Goal: Task Accomplishment & Management: Manage account settings

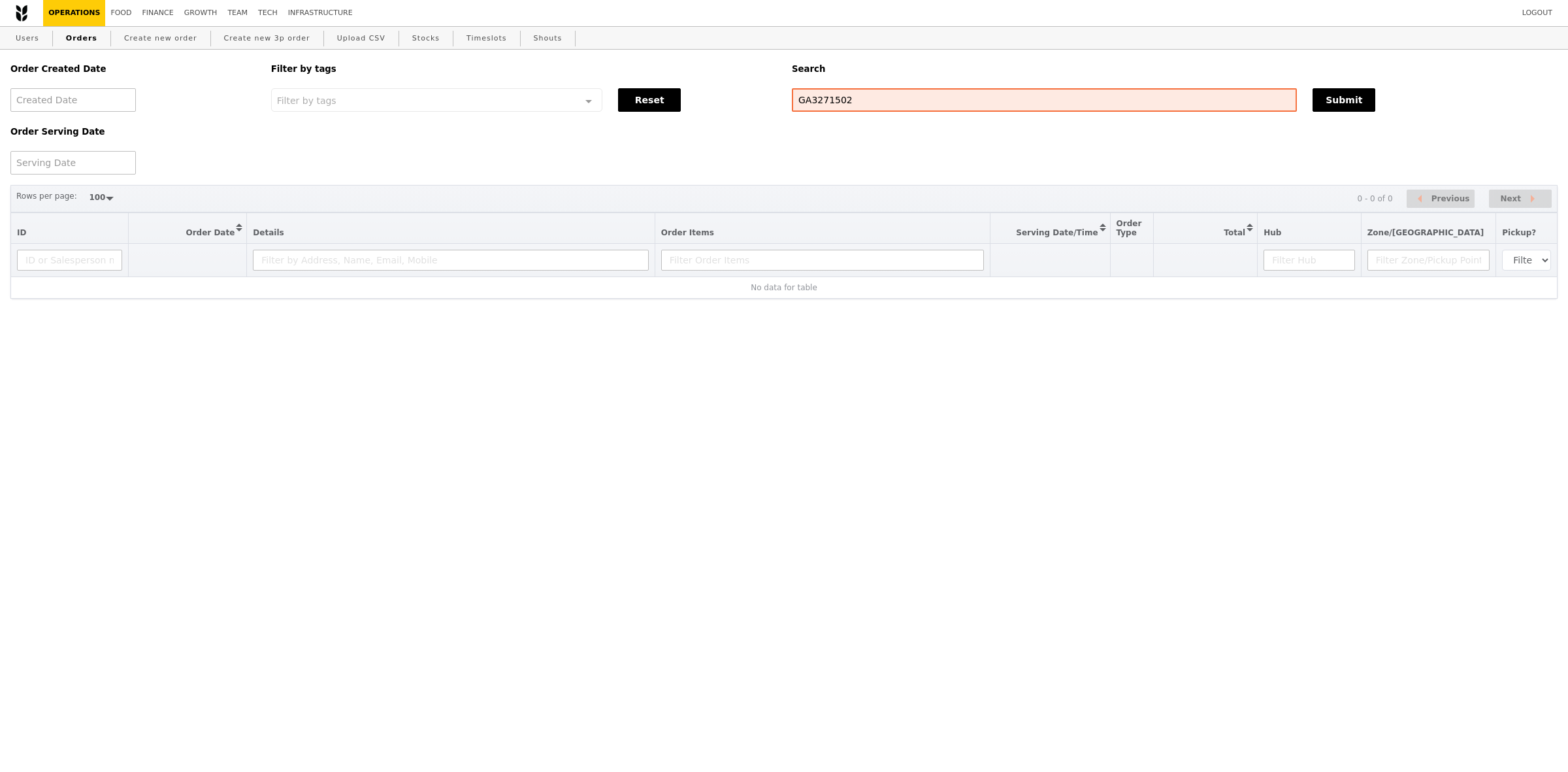
select select "100"
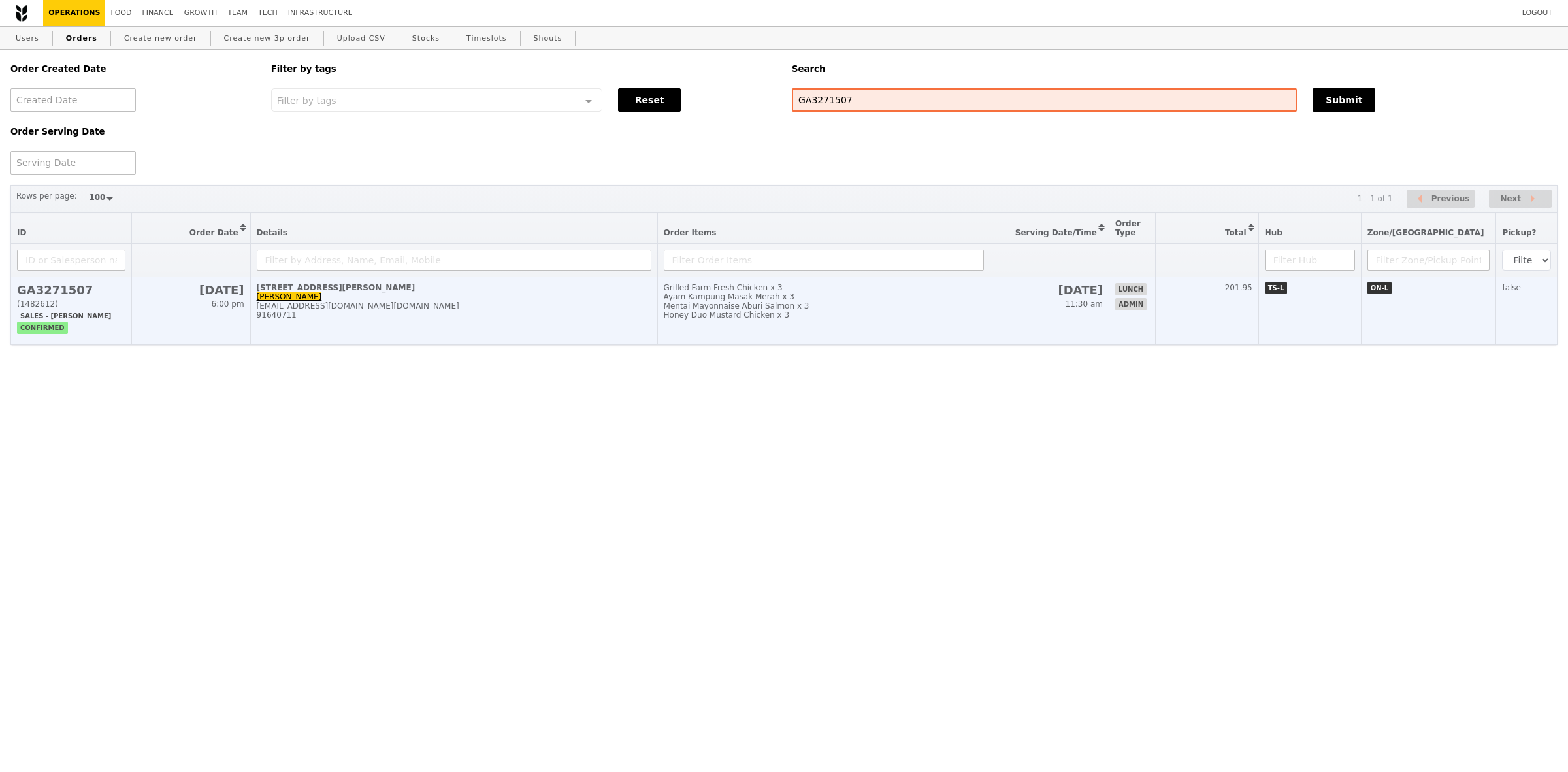
click at [609, 319] on div "91640711" at bounding box center [454, 314] width 394 height 9
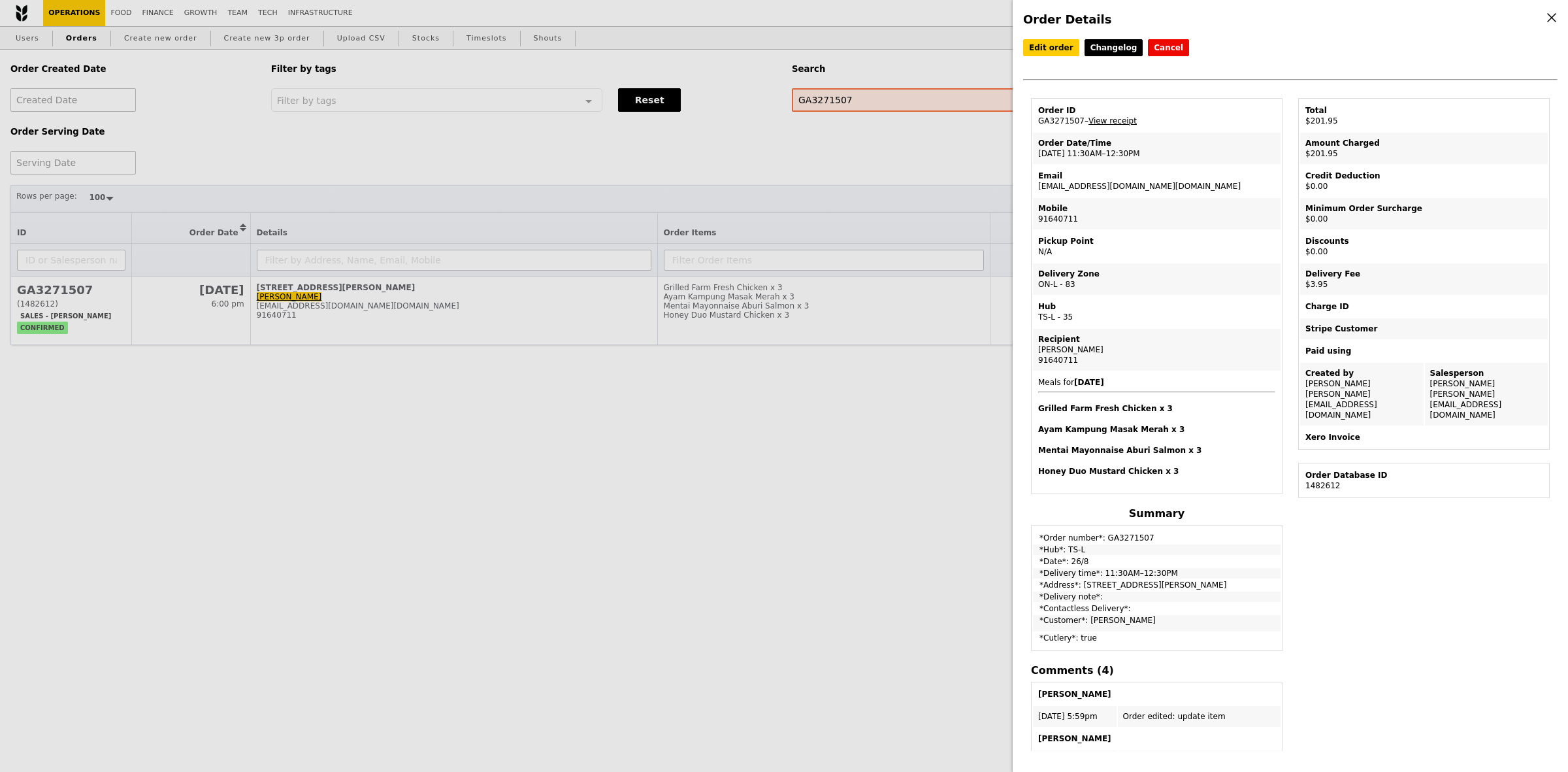
click at [1106, 124] on link "View receipt" at bounding box center [1112, 120] width 48 height 9
click at [1053, 46] on link "Edit order" at bounding box center [1051, 47] width 56 height 17
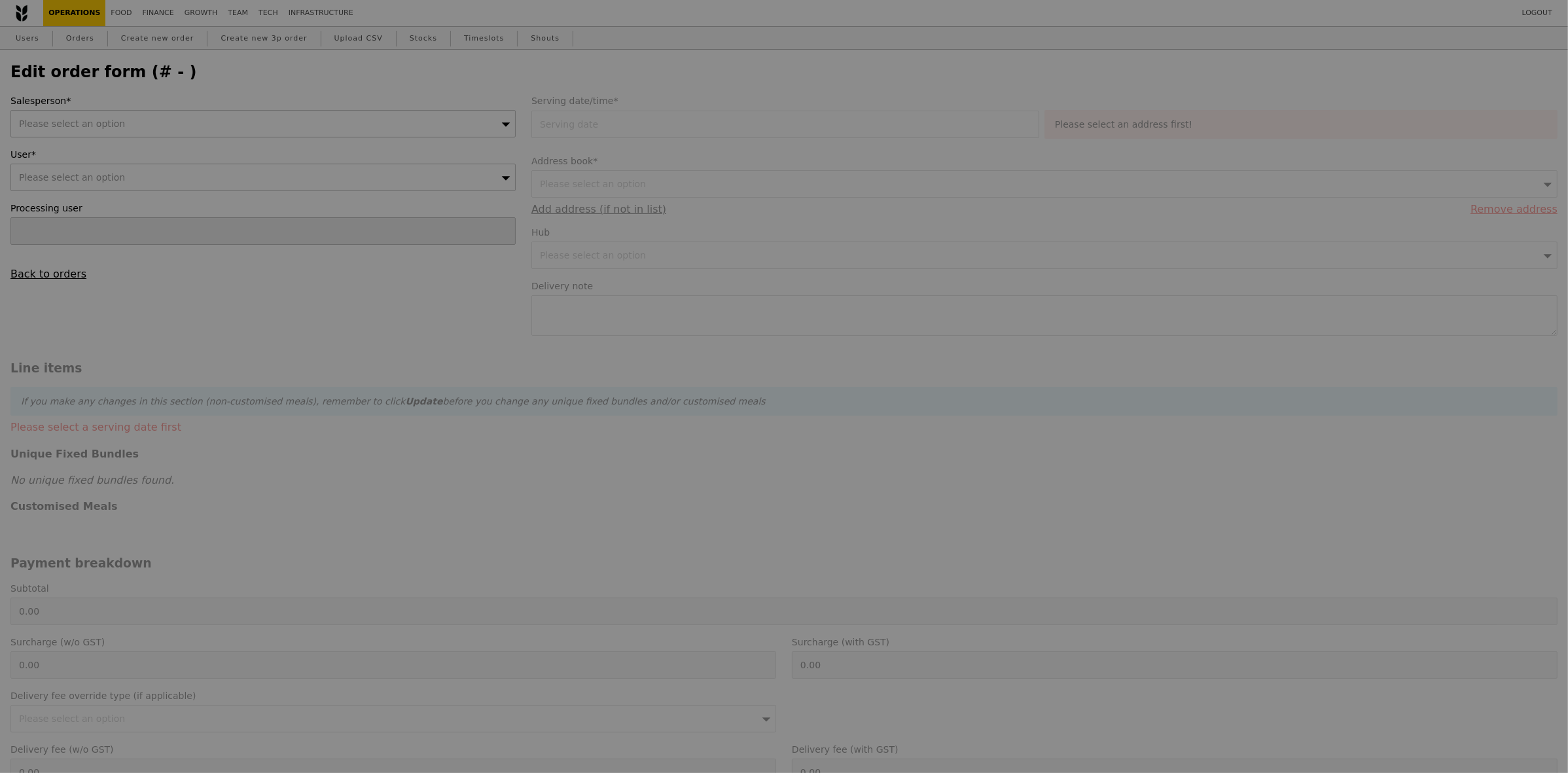
type input "Sandy"
type input "26 Aug 2025"
type input "198.00"
type input "3.62"
type input "3.95"
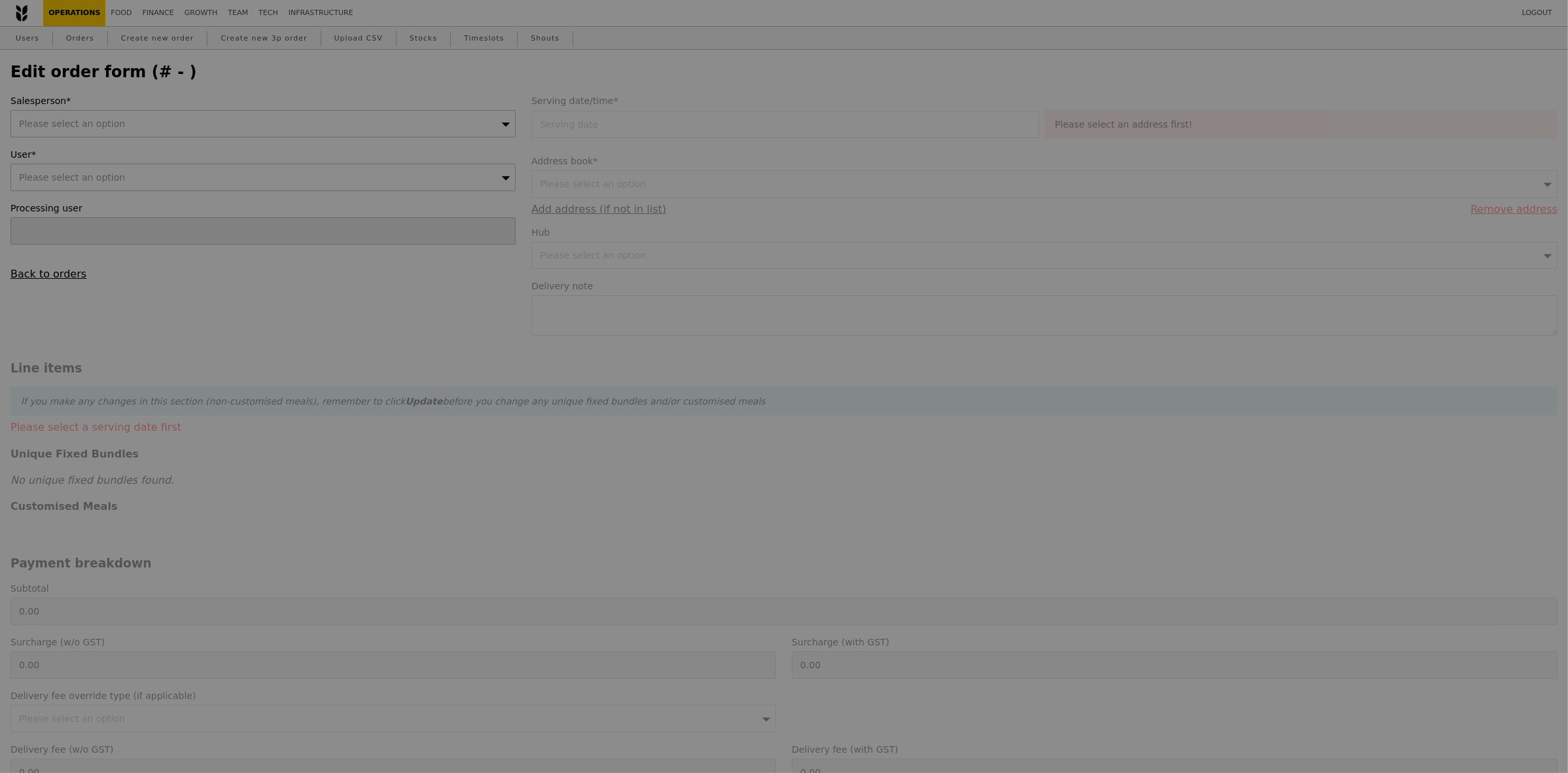
type input "201.95"
type input "Loading..."
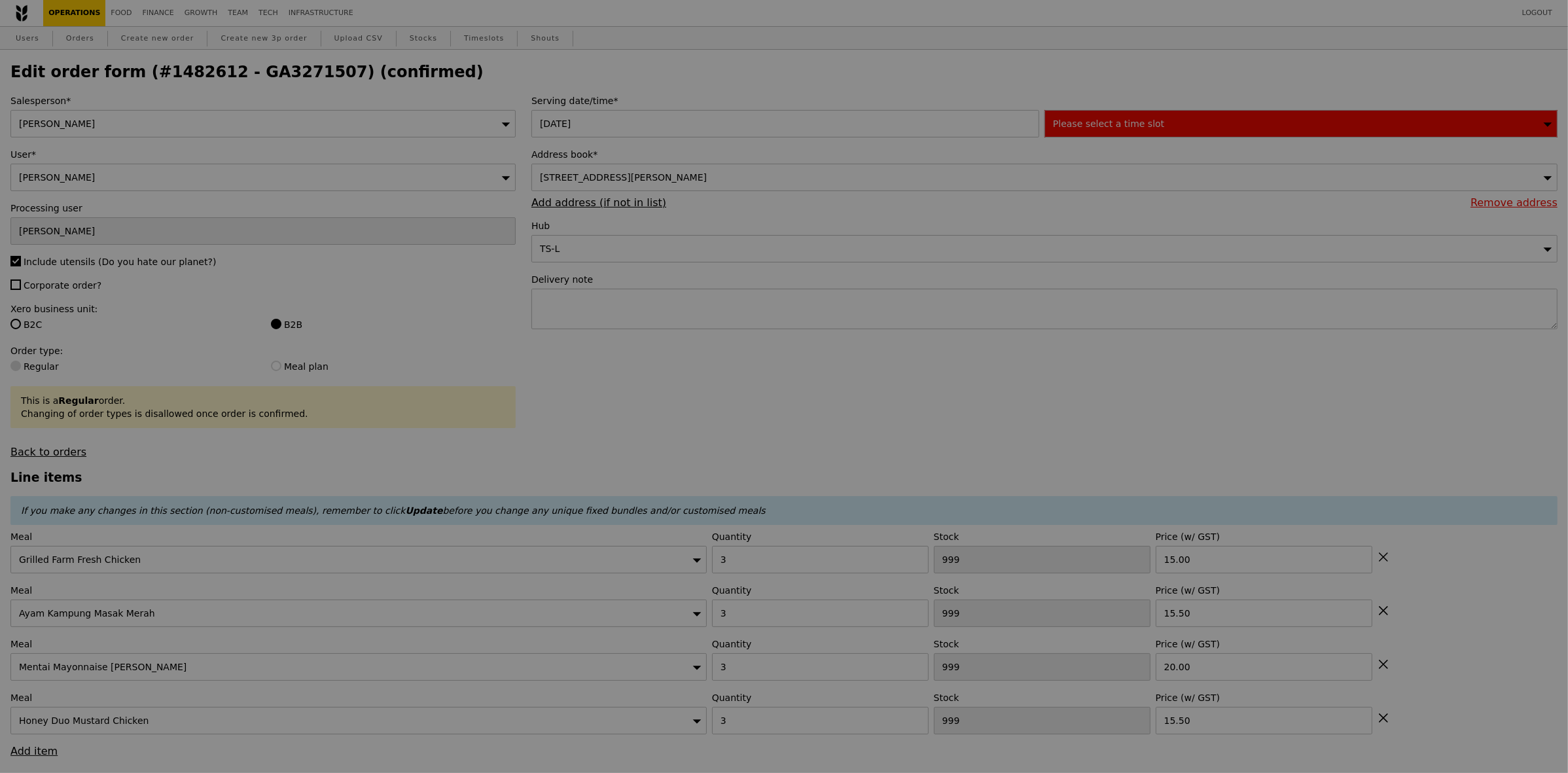
type input "495"
type input "496"
type input "495"
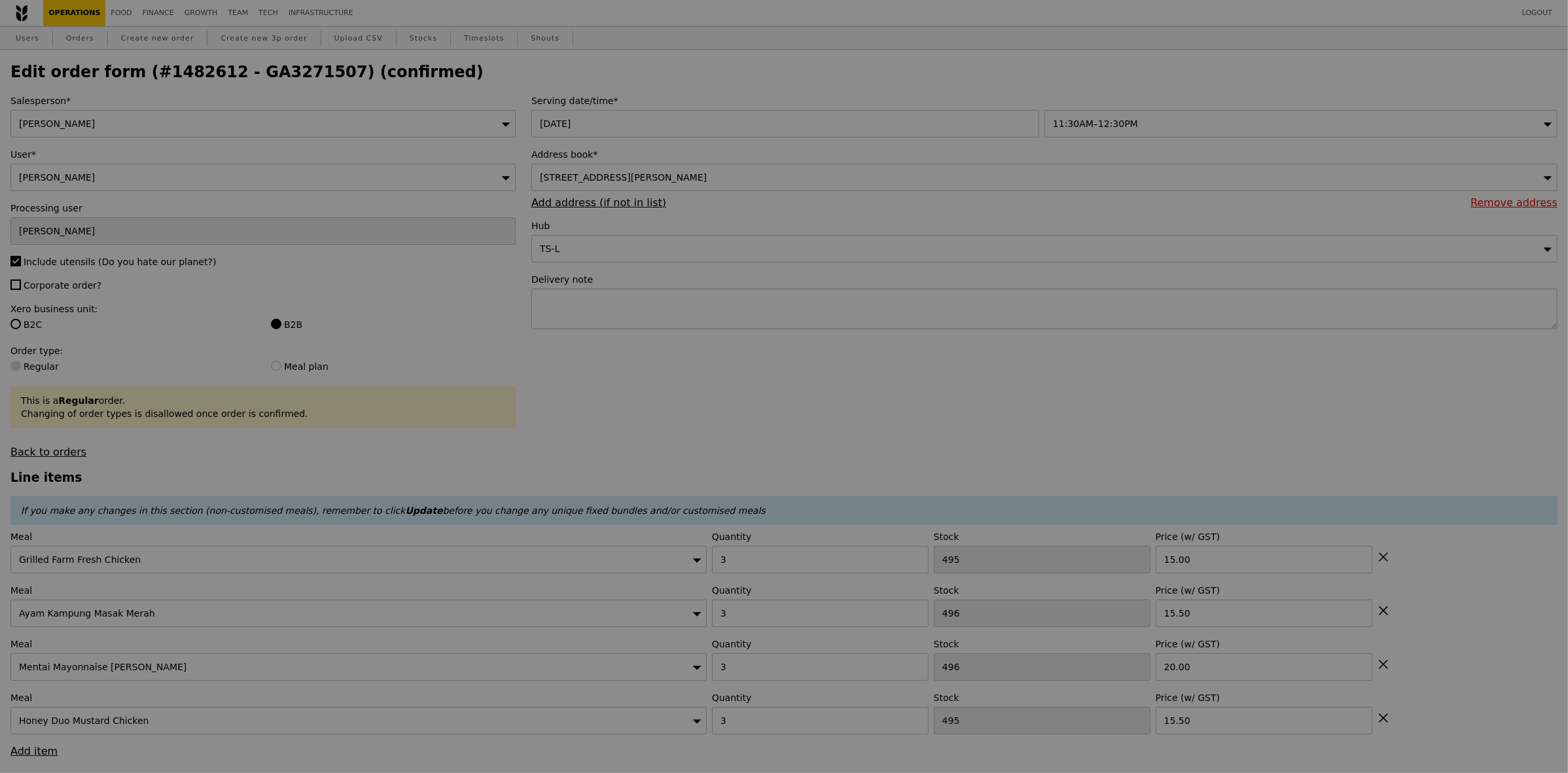
type input "Update"
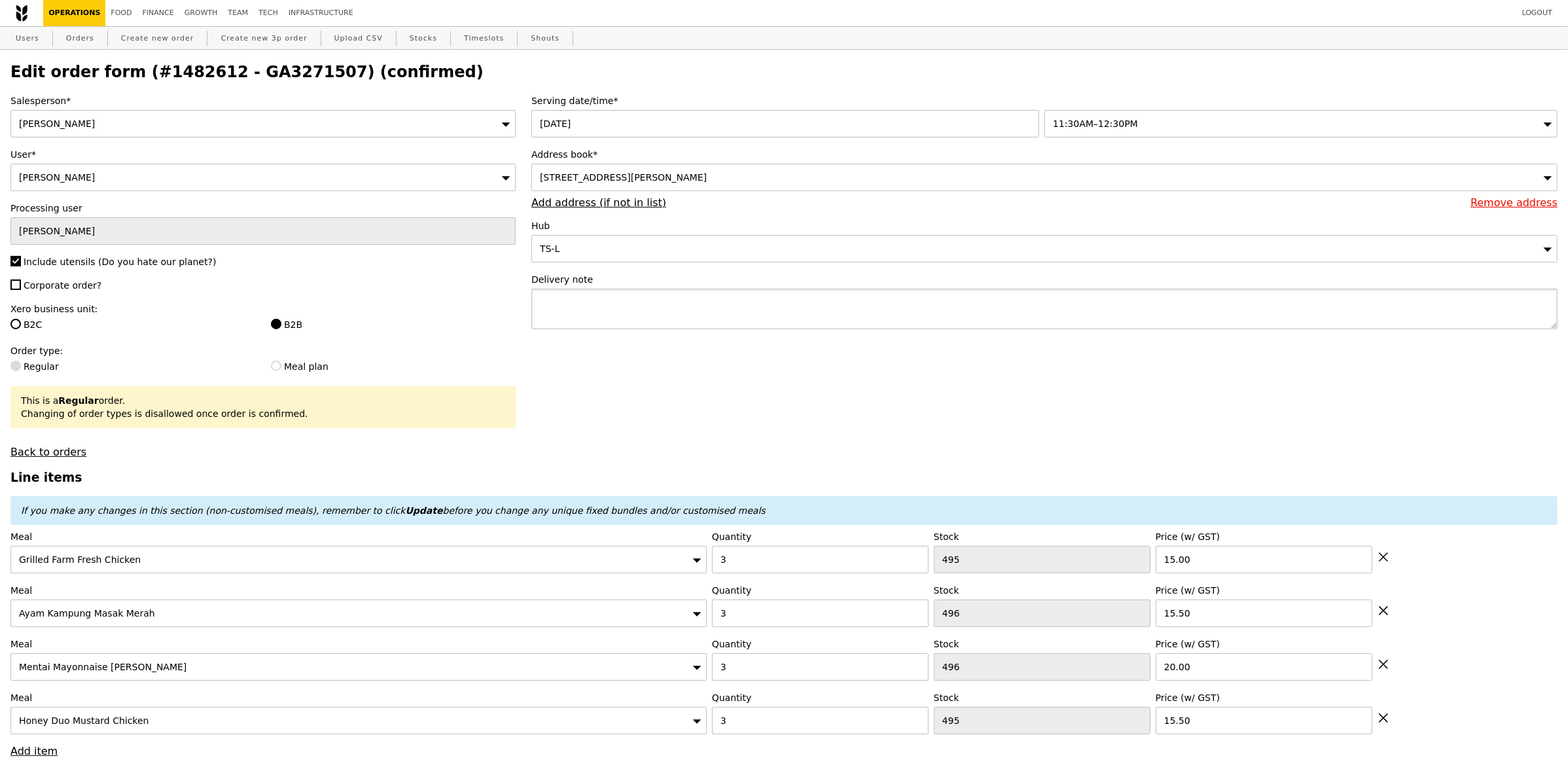
click at [630, 321] on textarea at bounding box center [1045, 309] width 1027 height 41
paste textarea "Justin Thio"
click at [669, 306] on textarea "Call Justin Thio -" at bounding box center [1045, 309] width 1027 height 41
paste textarea "8497 7482"
type textarea "Call Justin Thio - 8497 7482"
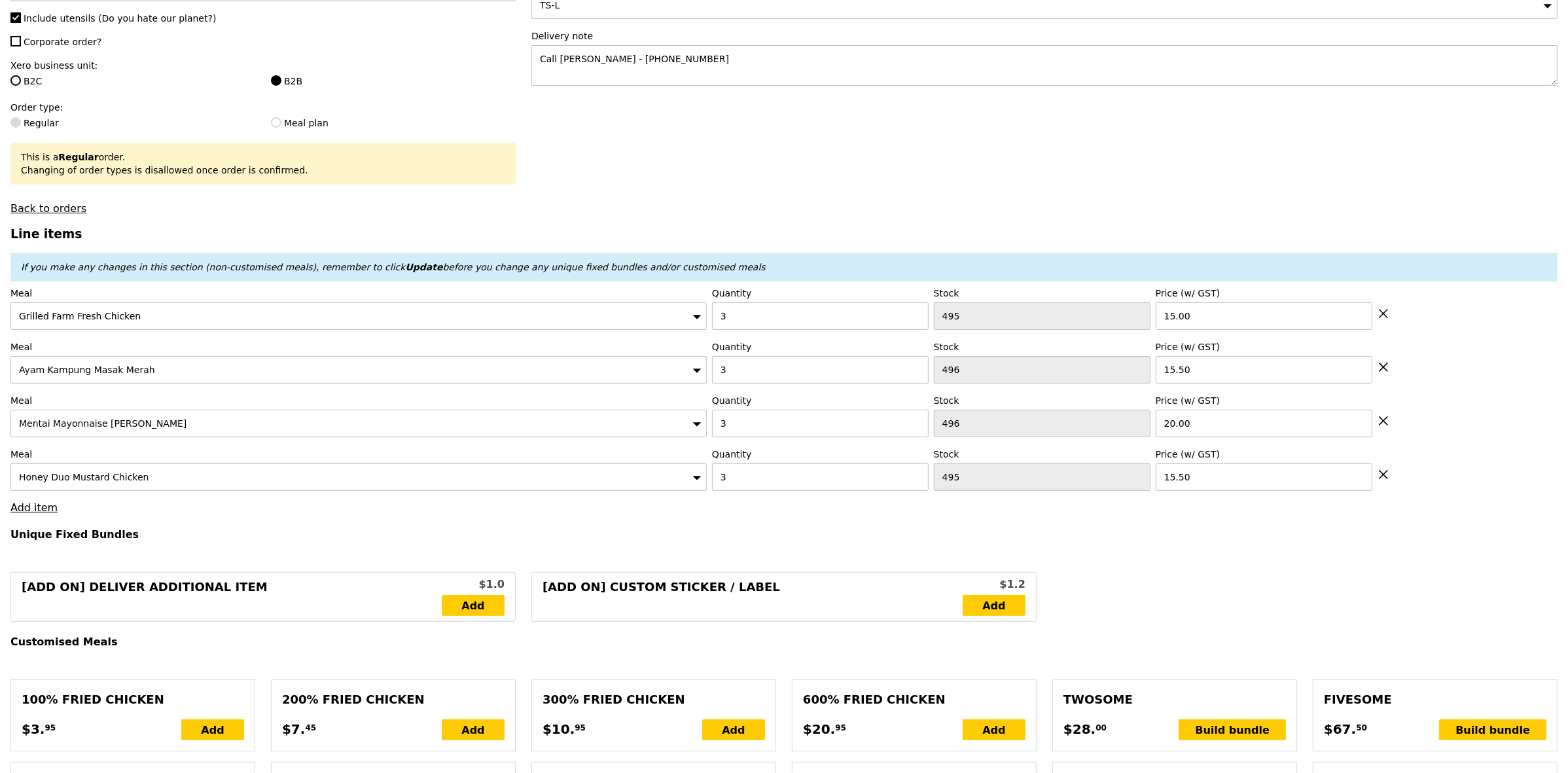
scroll to position [246, 0]
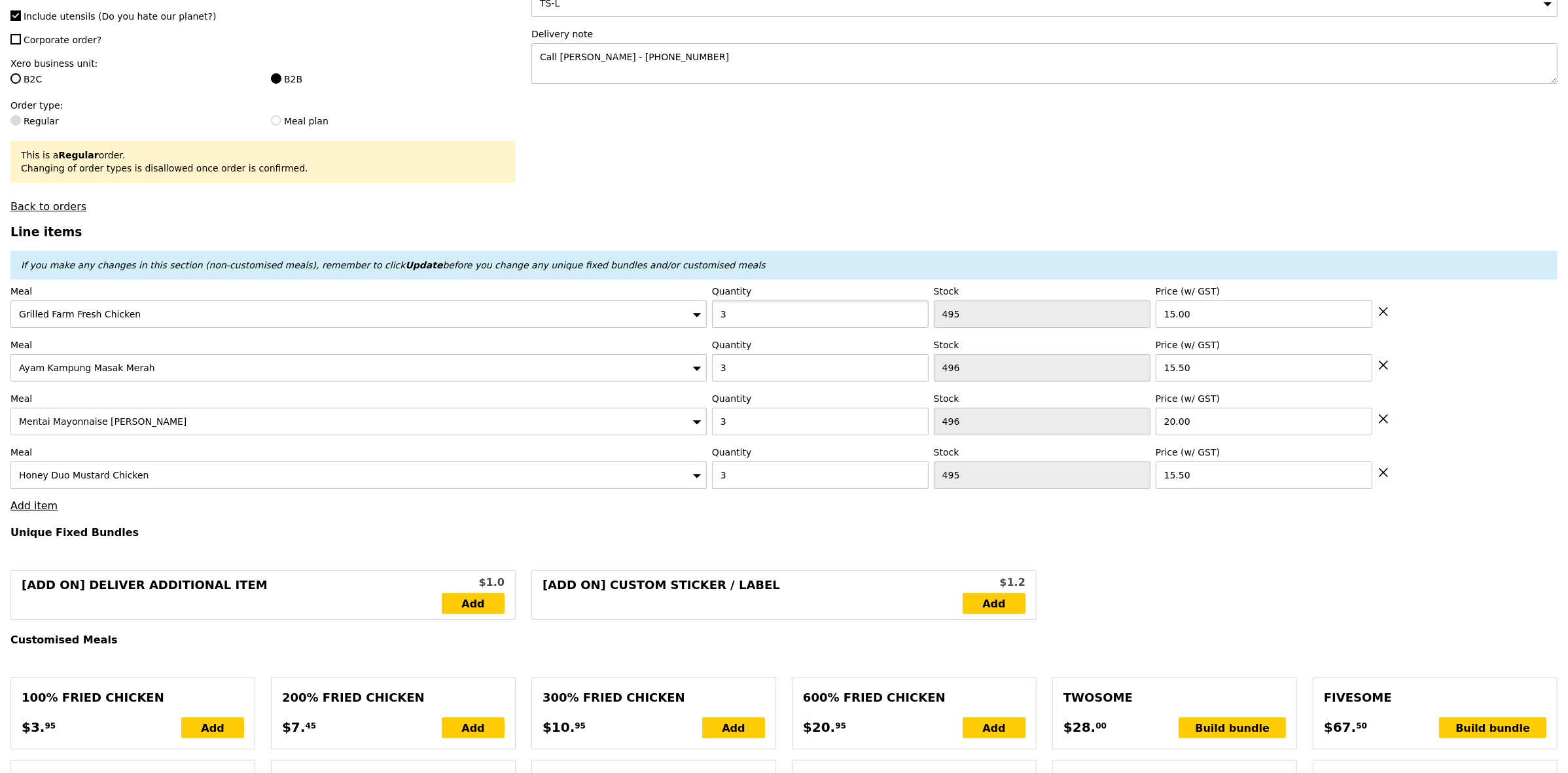
click at [810, 326] on input "3" at bounding box center [821, 314] width 217 height 27
type input "4"
click at [894, 539] on h4 "Unique Fixed Bundles" at bounding box center [784, 532] width 1547 height 12
type input "Loading..."
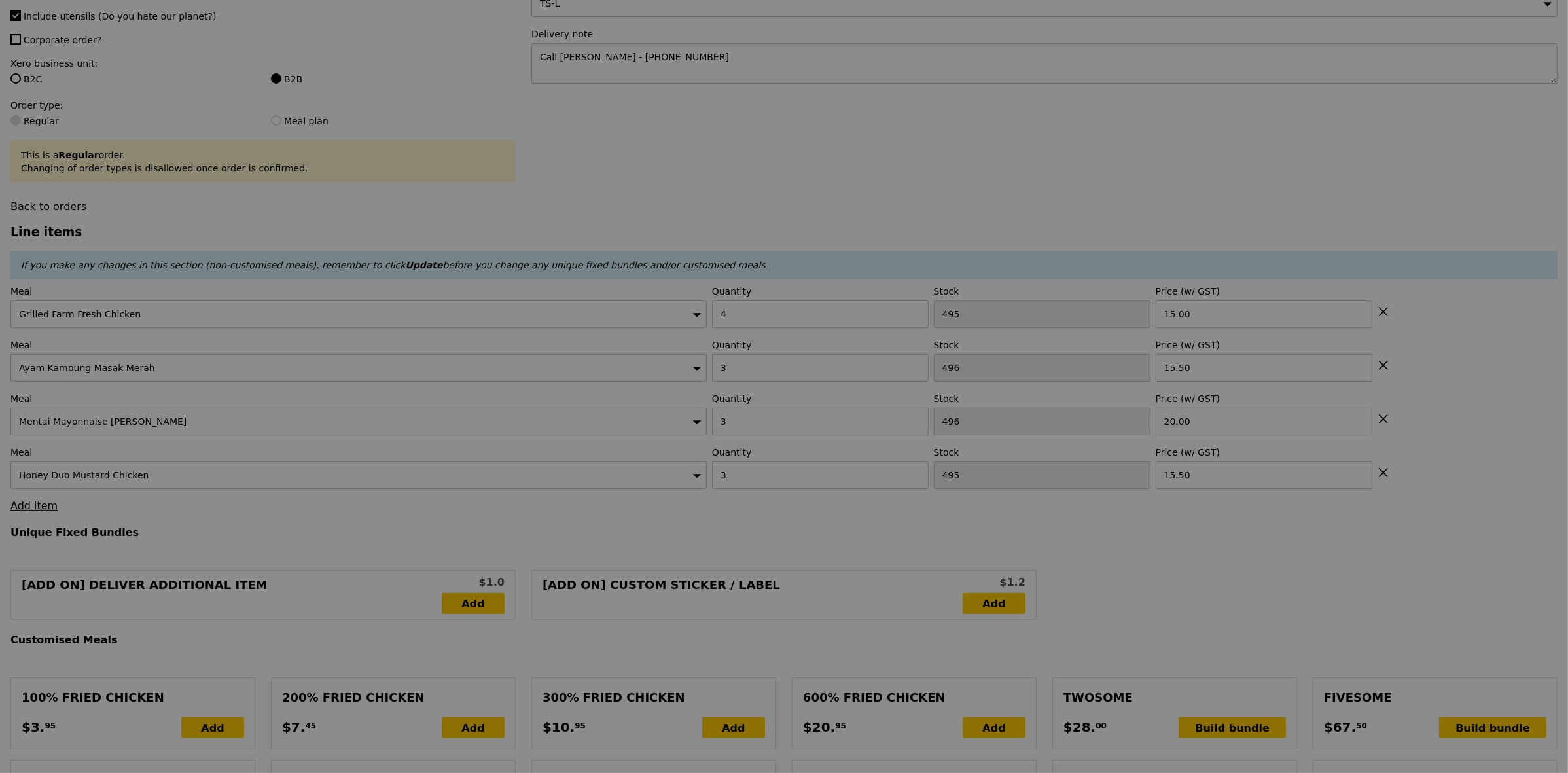
type input "0.00"
type input "3.95"
type input "Update"
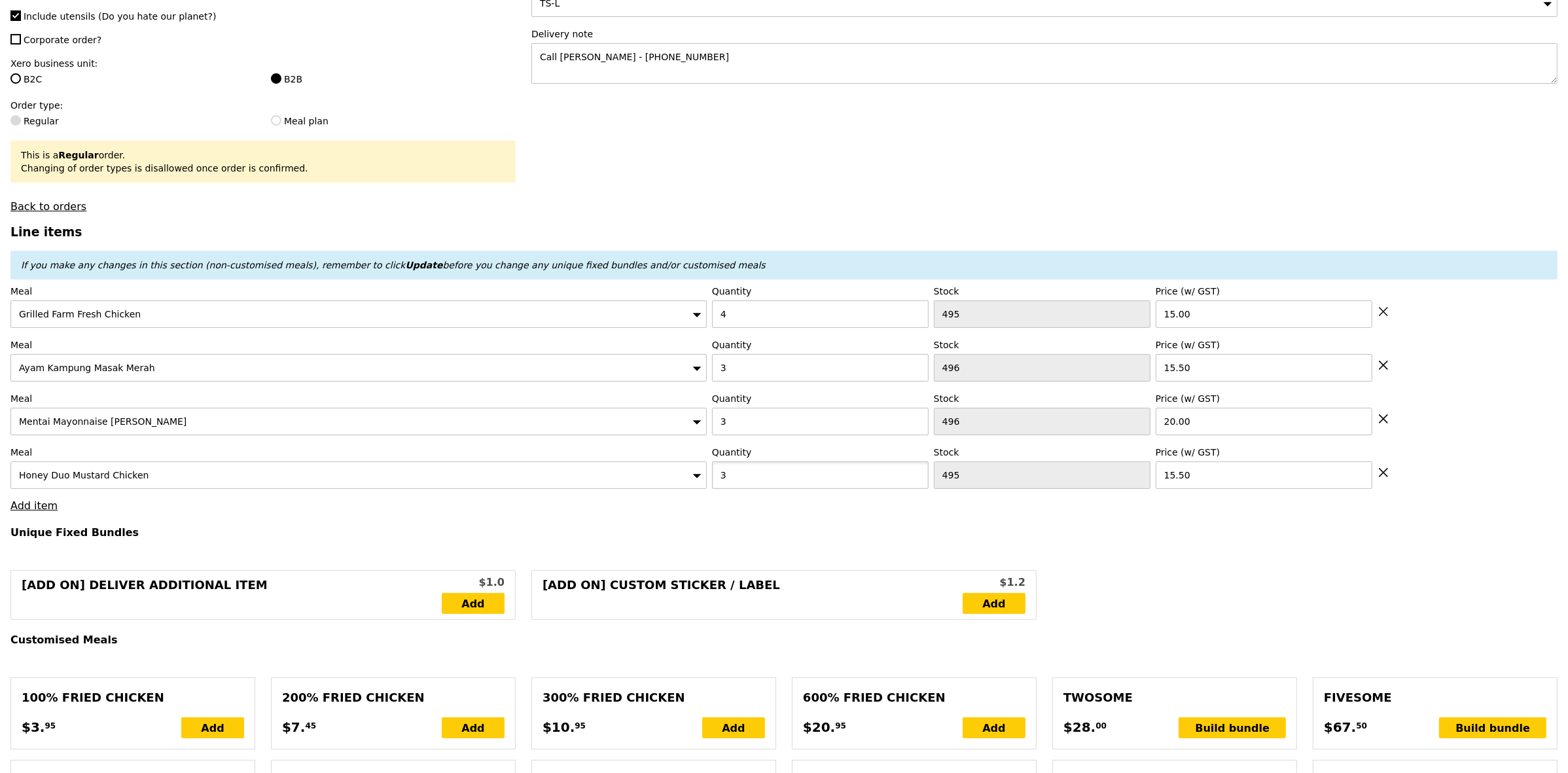
drag, startPoint x: 747, startPoint y: 487, endPoint x: 708, endPoint y: 486, distance: 39.0
click at [708, 486] on div "Meal Honey Duo Mustard Chicken Quantity 3 Stock 495 Price (w/ GST) 15.50" at bounding box center [784, 467] width 1547 height 43
type input "4"
click at [845, 539] on h4 "Unique Fixed Bundles" at bounding box center [784, 532] width 1547 height 12
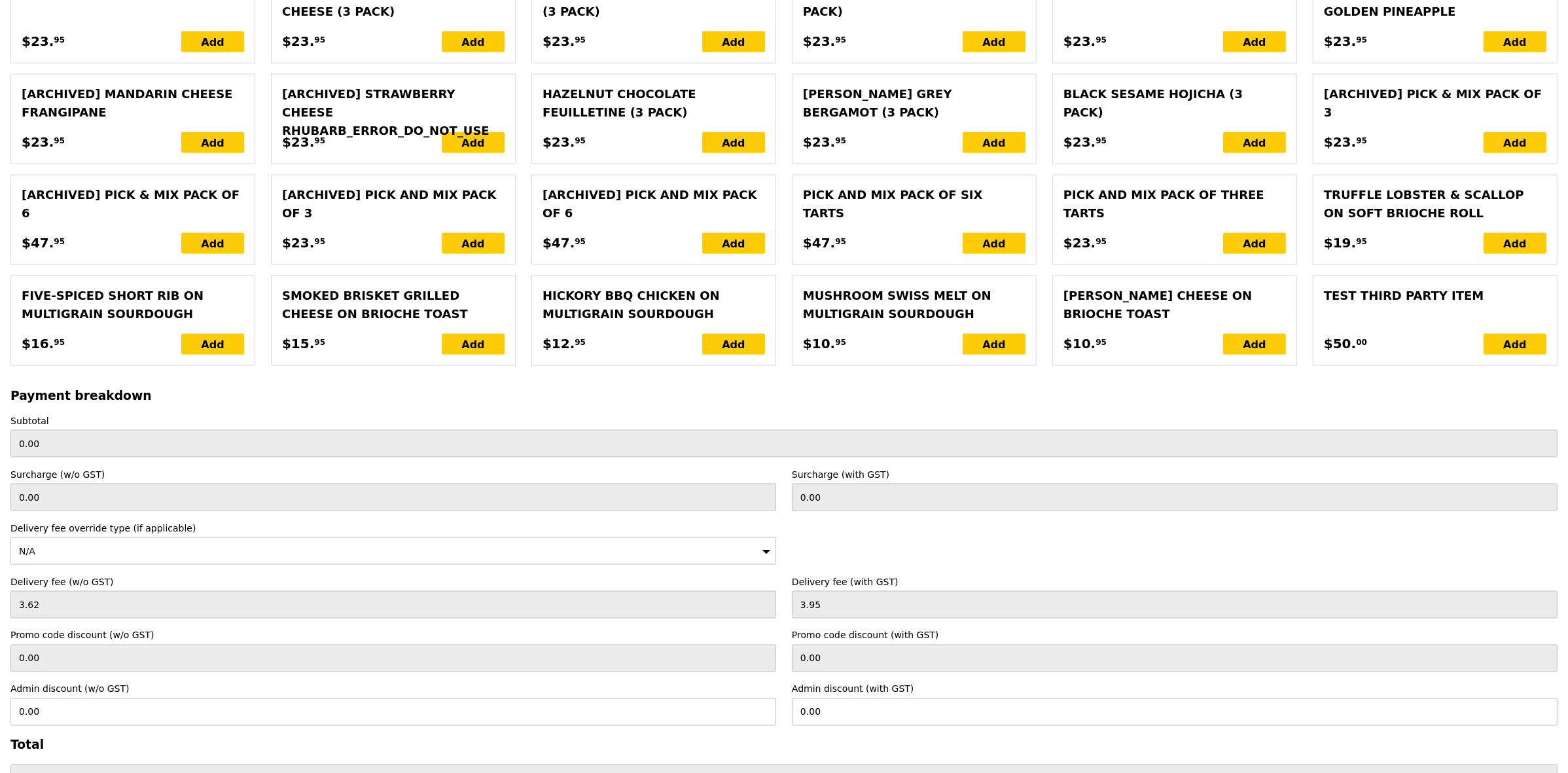
scroll to position [2708, 0]
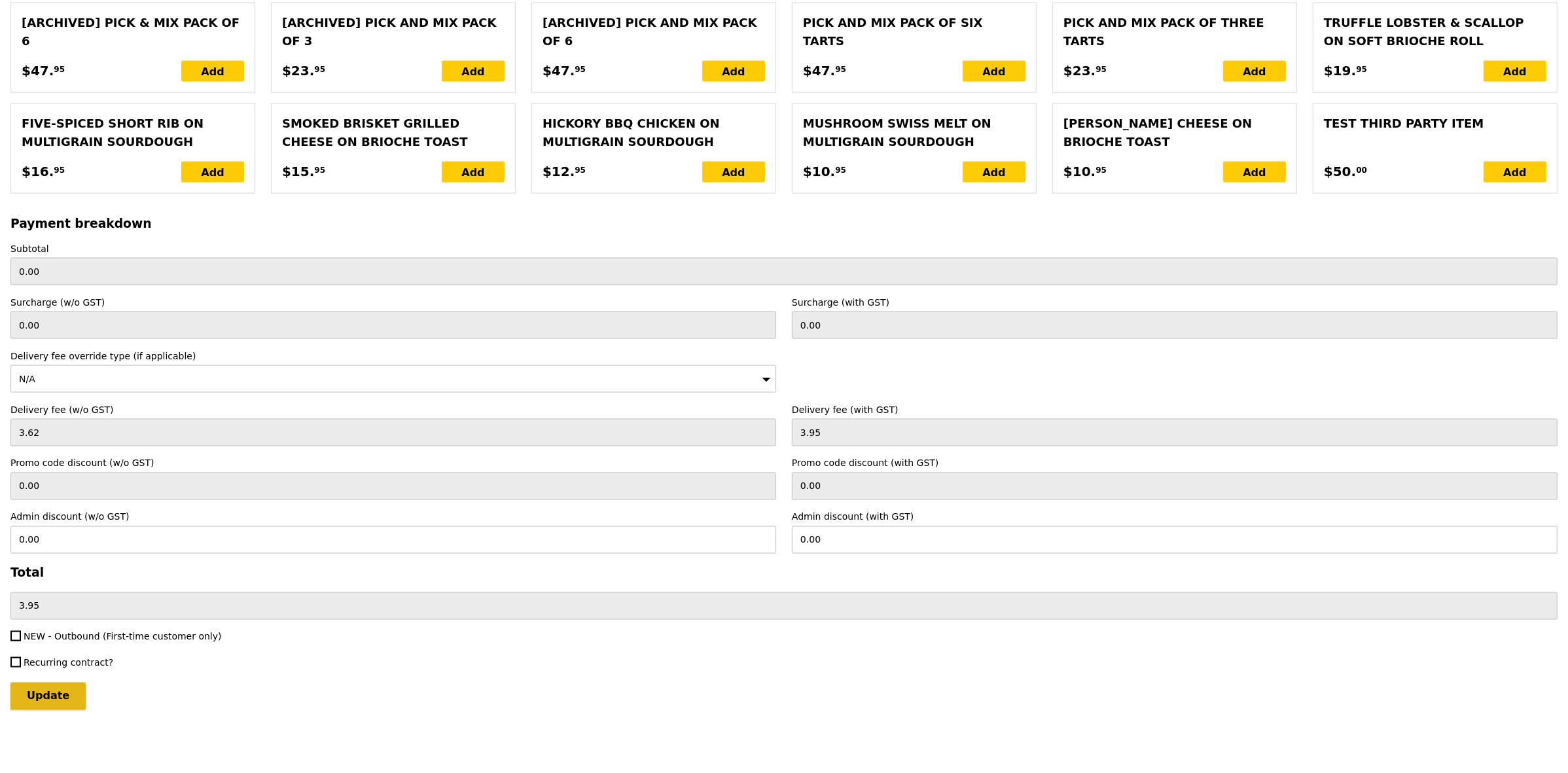
click at [42, 691] on input "Update" at bounding box center [48, 696] width 76 height 27
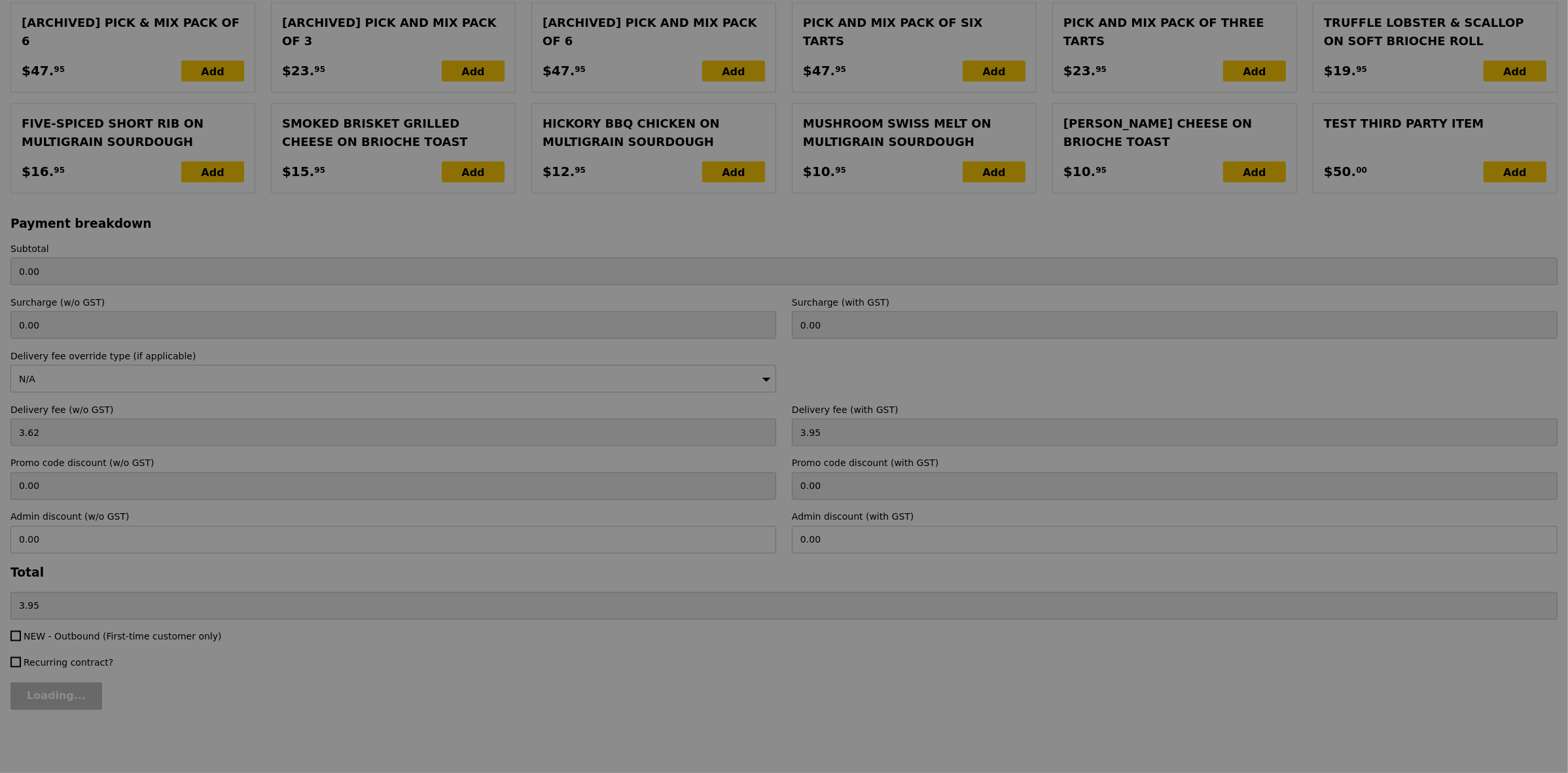
type input "Loading..."
type input "228.50"
type input "232.45"
type input "Update"
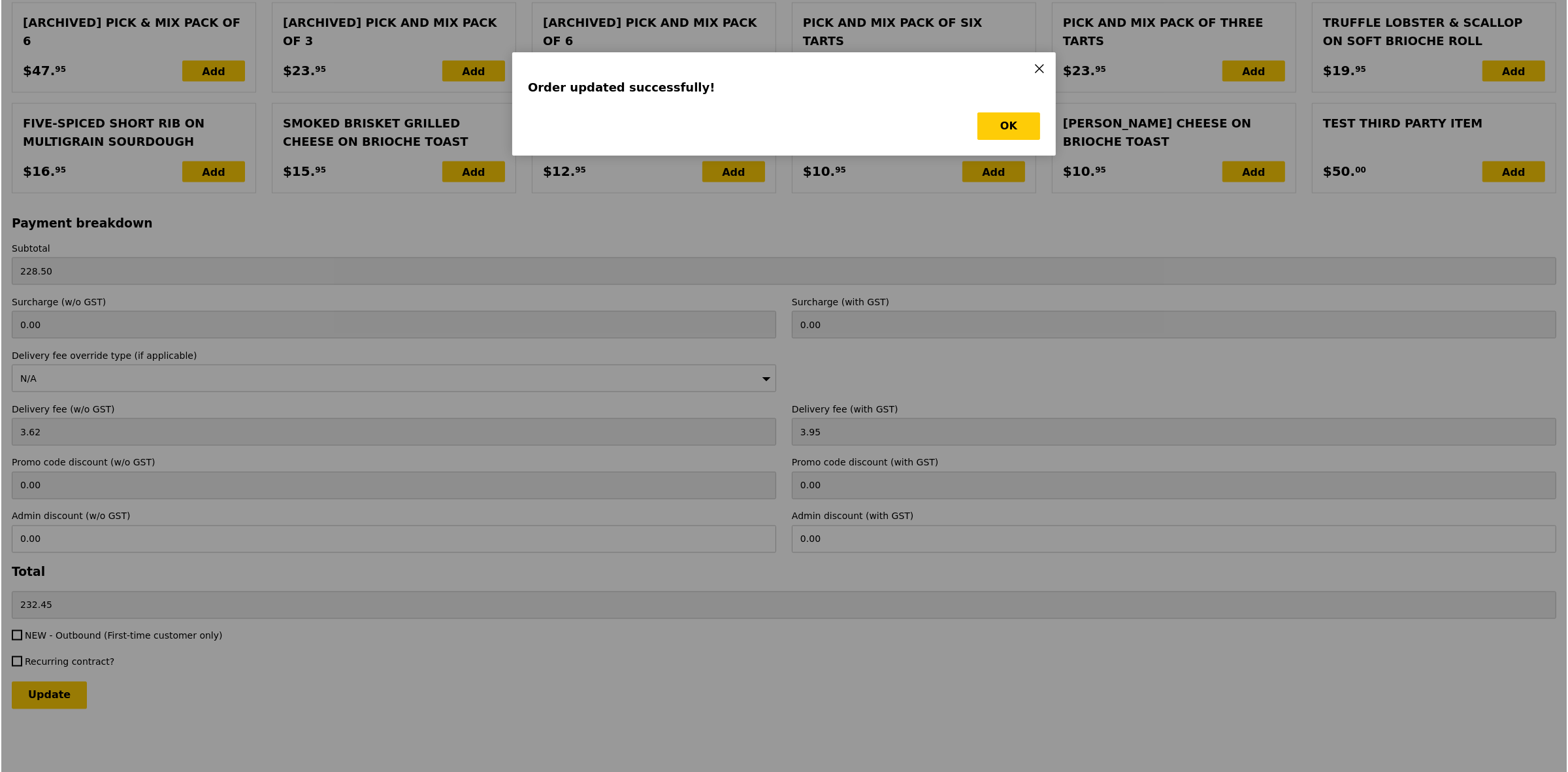
scroll to position [0, 0]
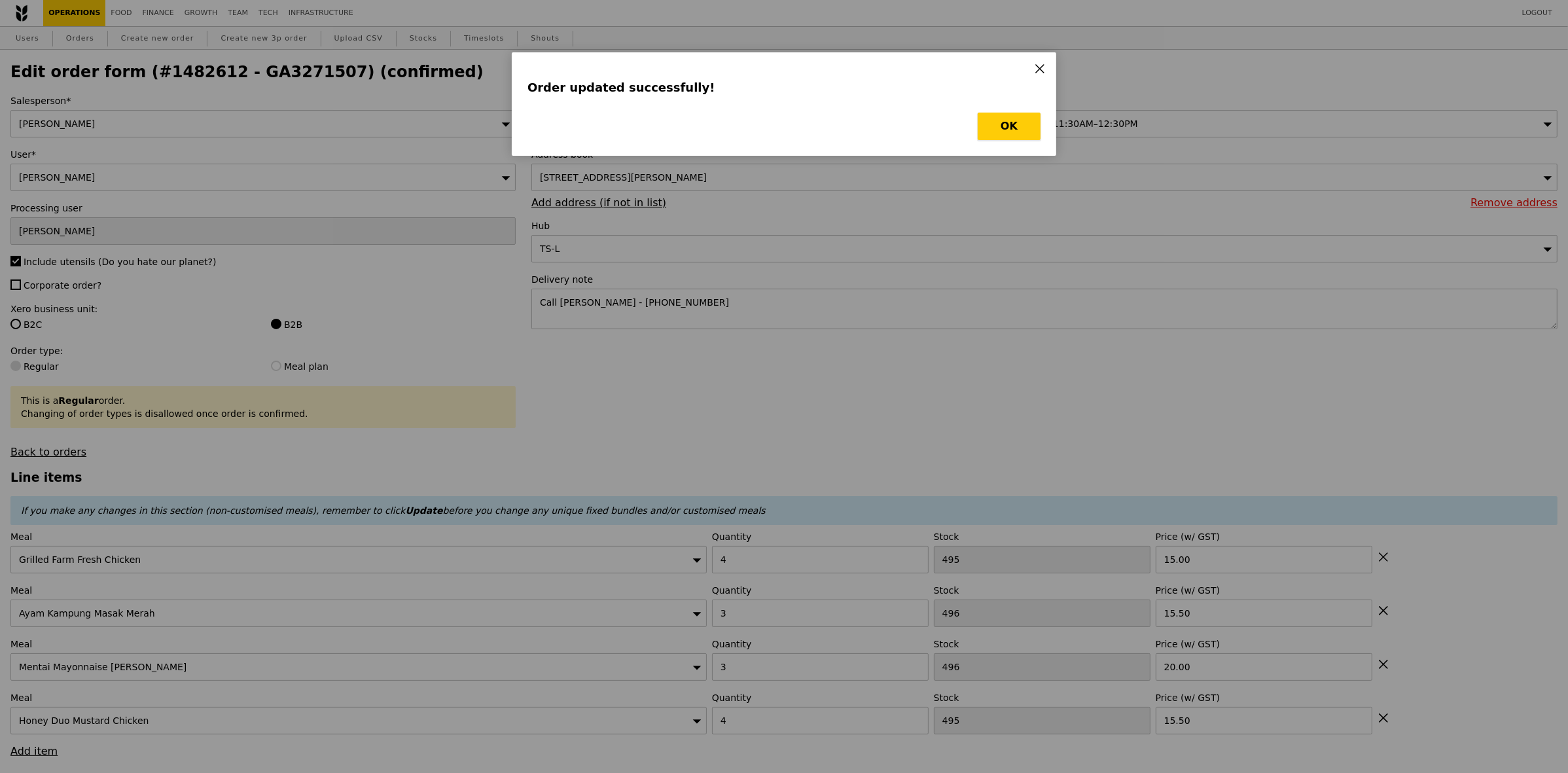
click at [995, 122] on button "OK" at bounding box center [1010, 126] width 63 height 27
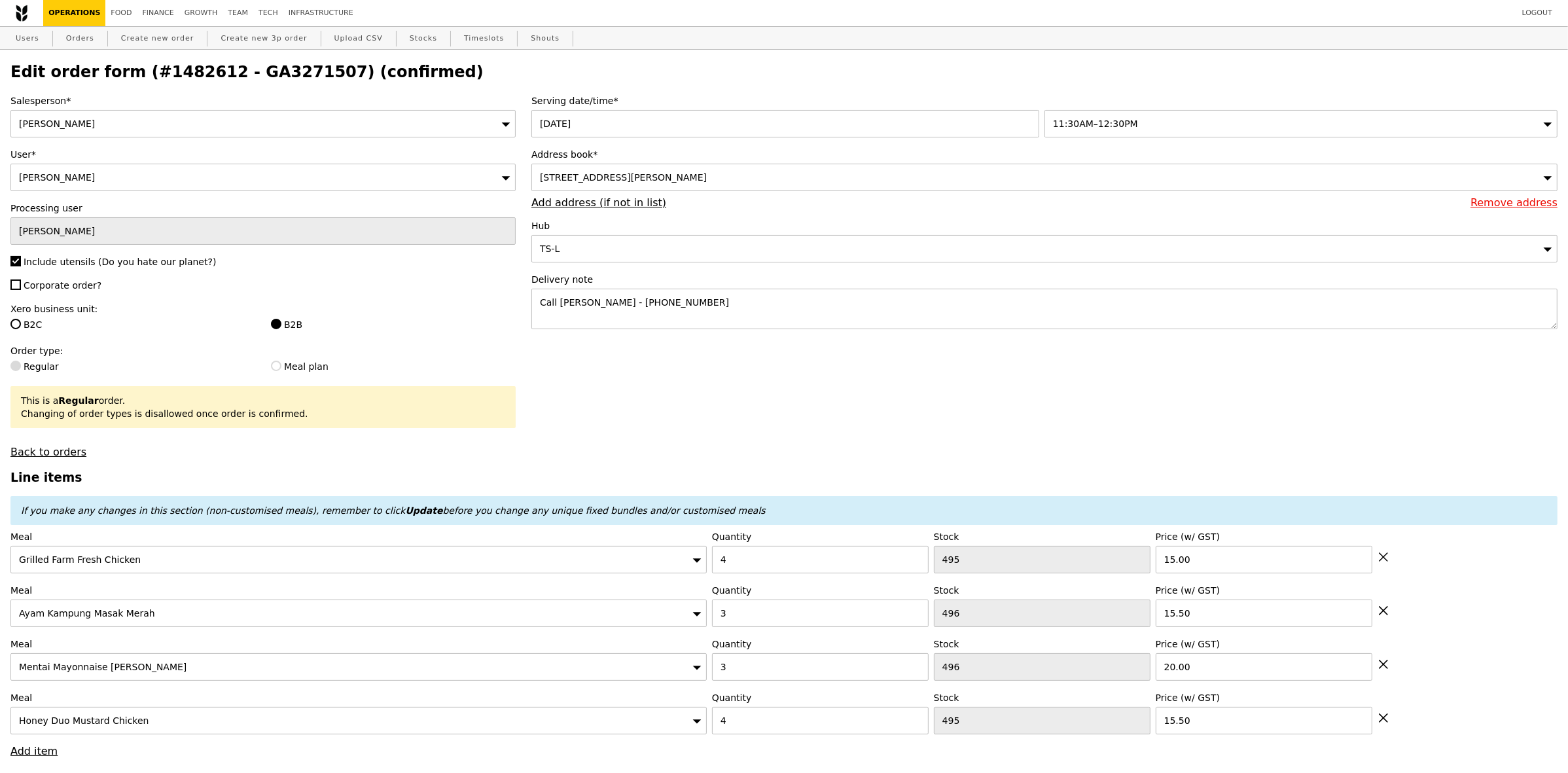
click at [282, 76] on h2 "Edit order form (#1482612 - GA3271507) (confirmed)" at bounding box center [784, 72] width 1547 height 18
copy h2 "GA3271507"
click at [79, 48] on link "Orders" at bounding box center [80, 38] width 39 height 23
select select "100"
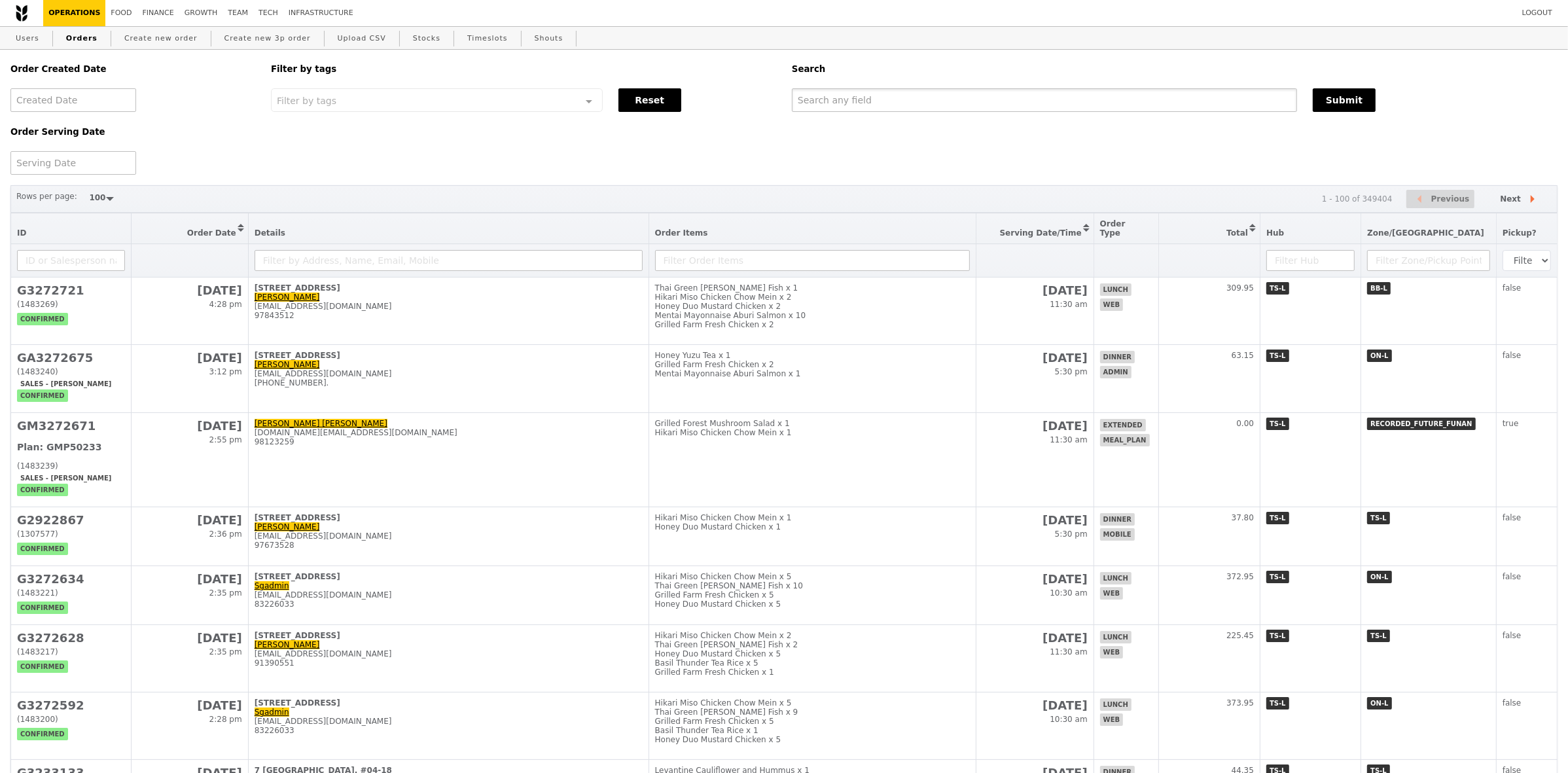
click at [894, 106] on input "text" at bounding box center [1045, 100] width 505 height 23
paste input "GA3271507"
type input "GA3271507"
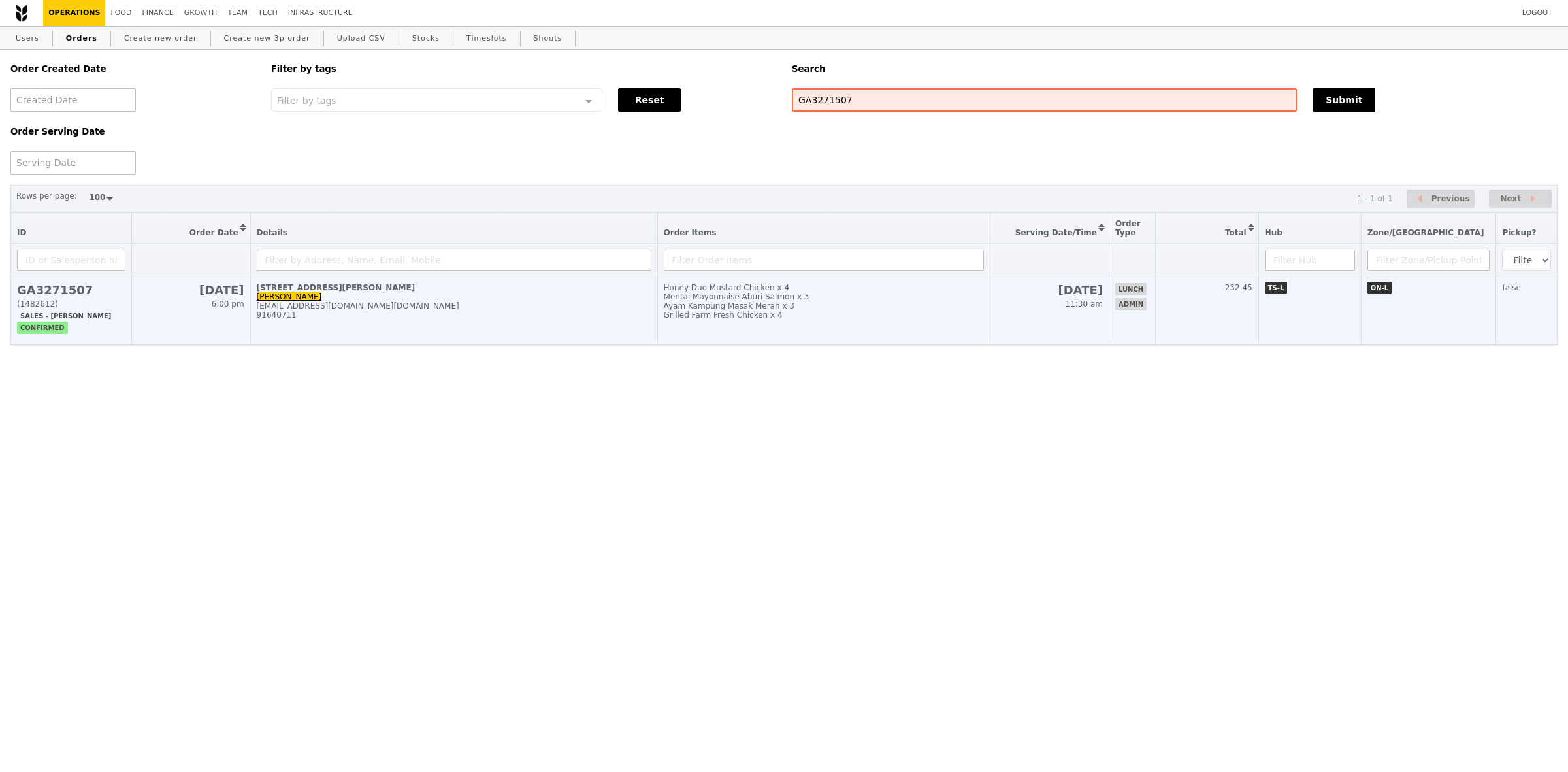
click at [898, 310] on div "Ayam Kampung Masak Merah x 3" at bounding box center [824, 305] width 320 height 9
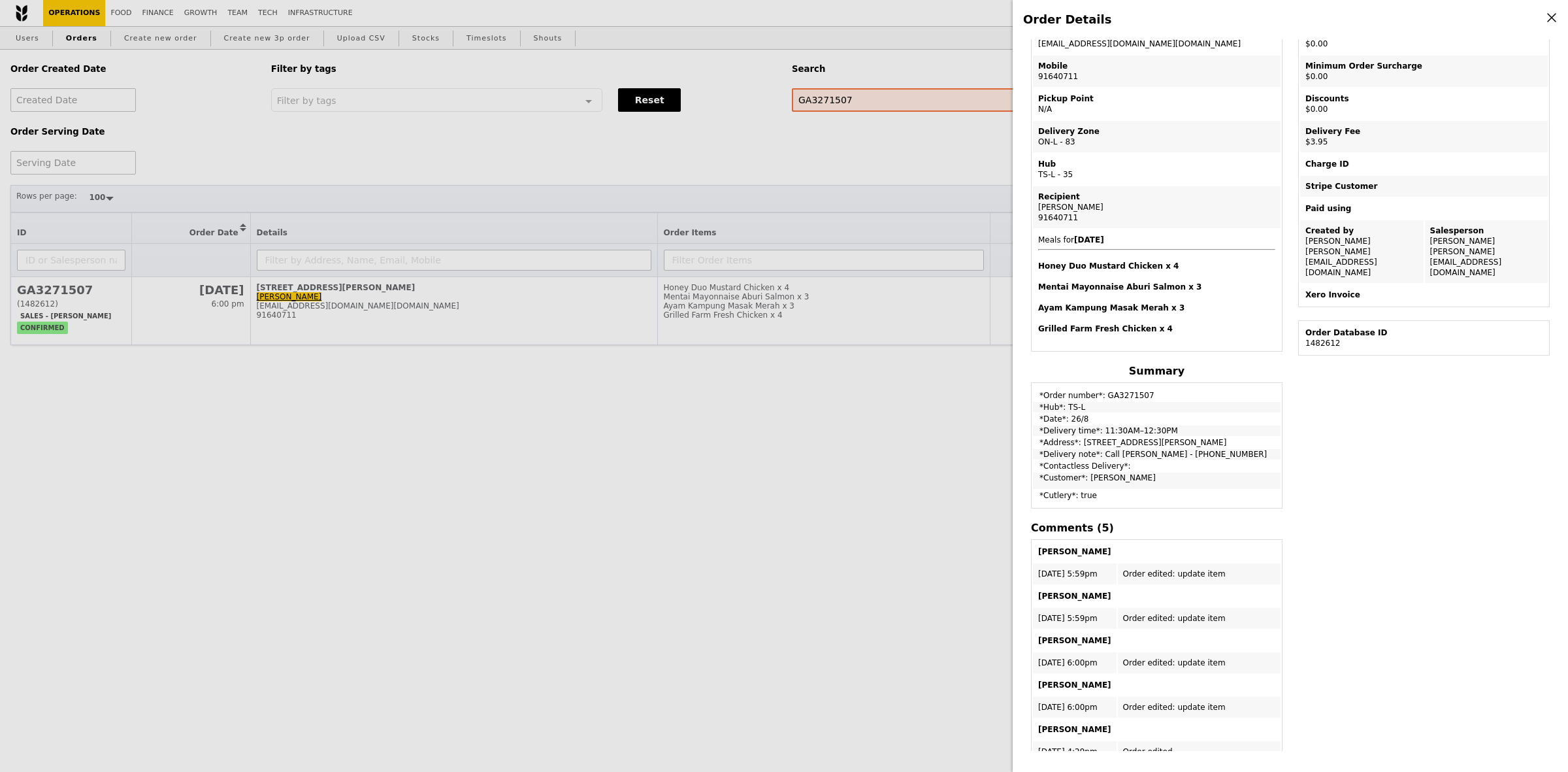
scroll to position [187, 0]
